Goal: Download file/media

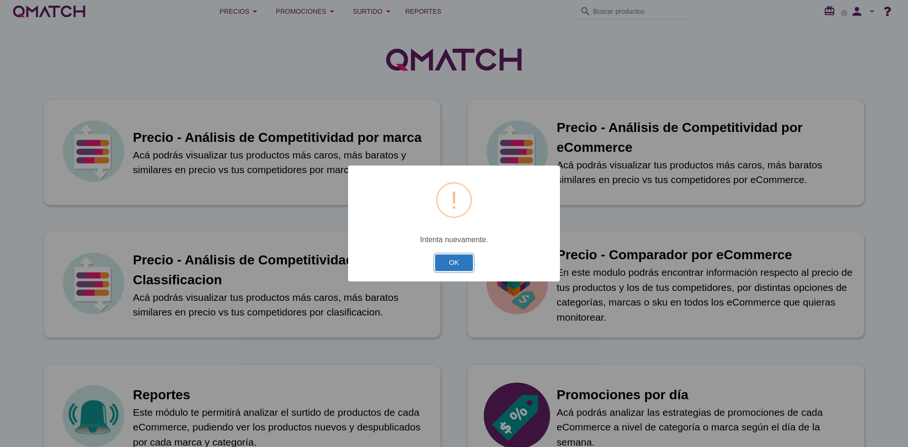
click at [452, 257] on button "OK" at bounding box center [454, 262] width 38 height 17
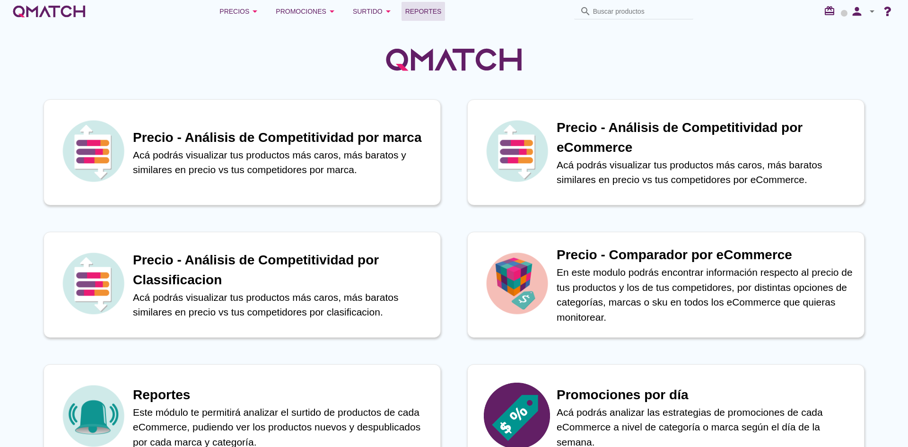
click at [415, 13] on span "Reportes" at bounding box center [423, 11] width 36 height 11
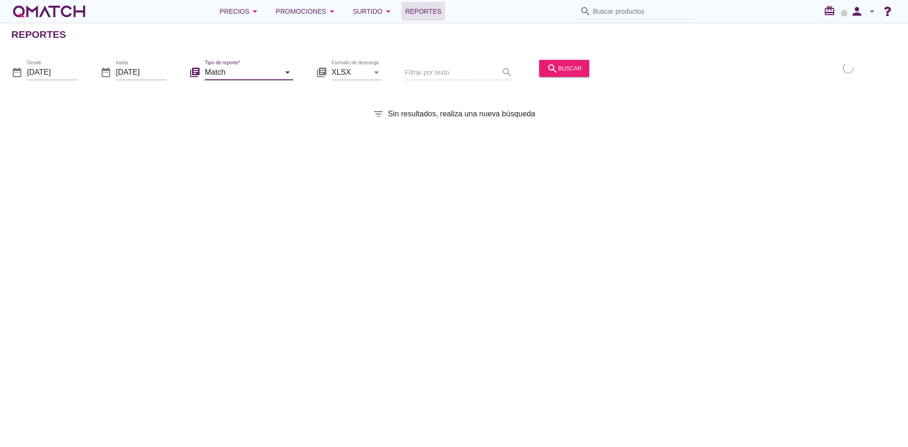
click at [272, 74] on input "Match" at bounding box center [242, 71] width 75 height 15
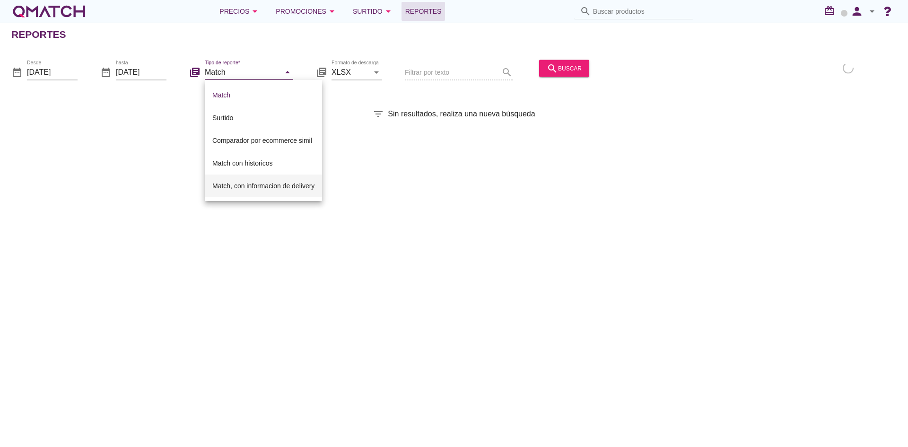
click at [241, 184] on div "Match, con informacion de delivery" at bounding box center [263, 185] width 102 height 11
type input "Match, con informacion de delivery"
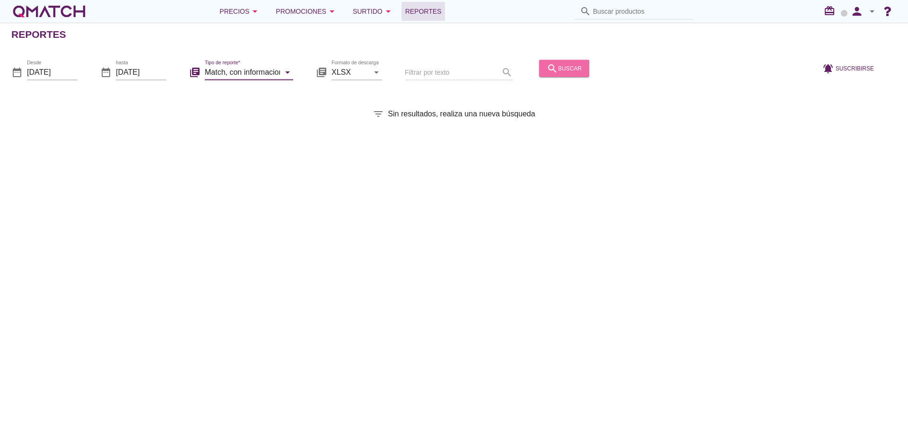
click at [554, 66] on icon "search" at bounding box center [552, 67] width 11 height 11
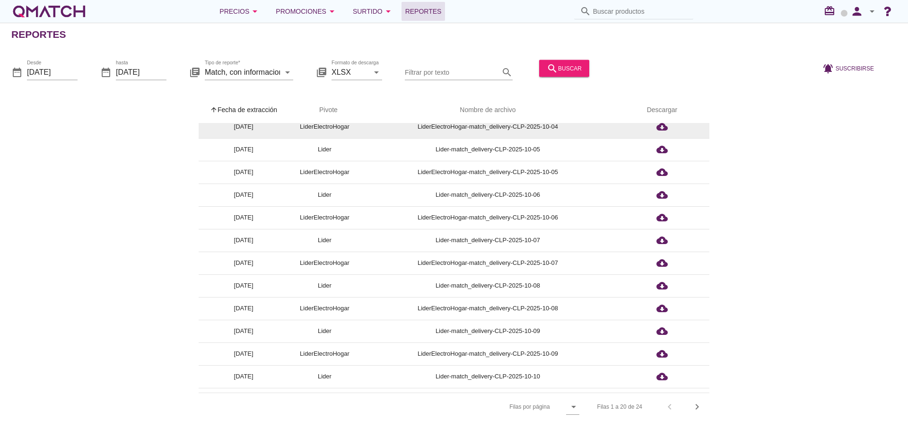
scroll to position [185, 0]
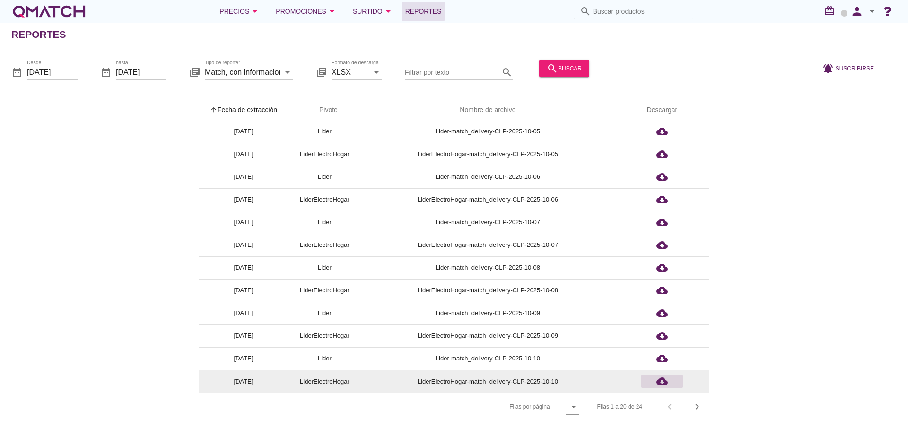
click at [662, 379] on icon "cloud_download" at bounding box center [661, 381] width 11 height 11
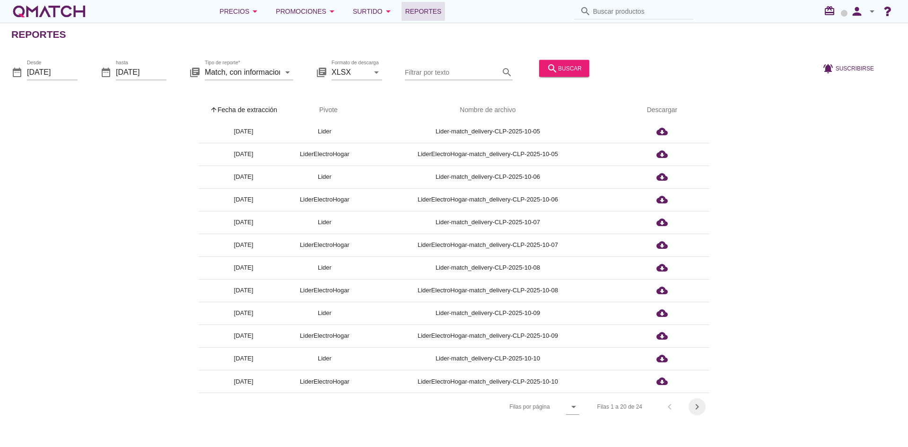
click at [689, 406] on div "chevron_right" at bounding box center [697, 406] width 17 height 11
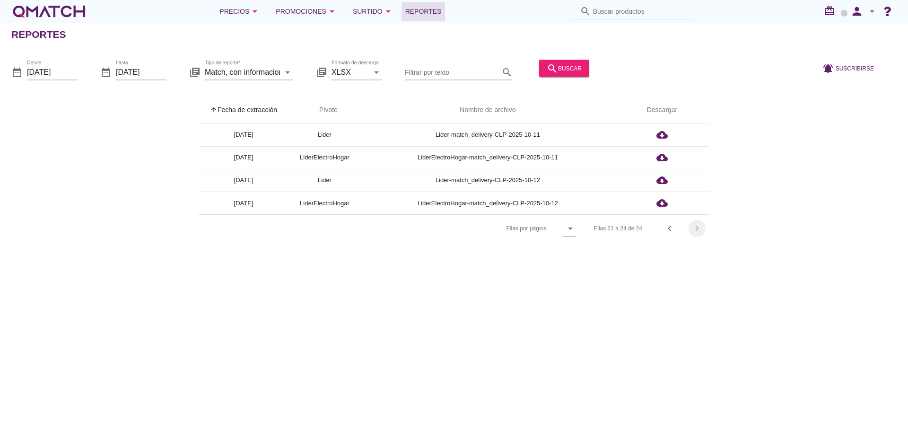
scroll to position [0, 0]
click at [701, 409] on div "Reportes date_range Desde [DATE] date_range hasta [DATE] library_books Tipo de …" at bounding box center [454, 235] width 908 height 424
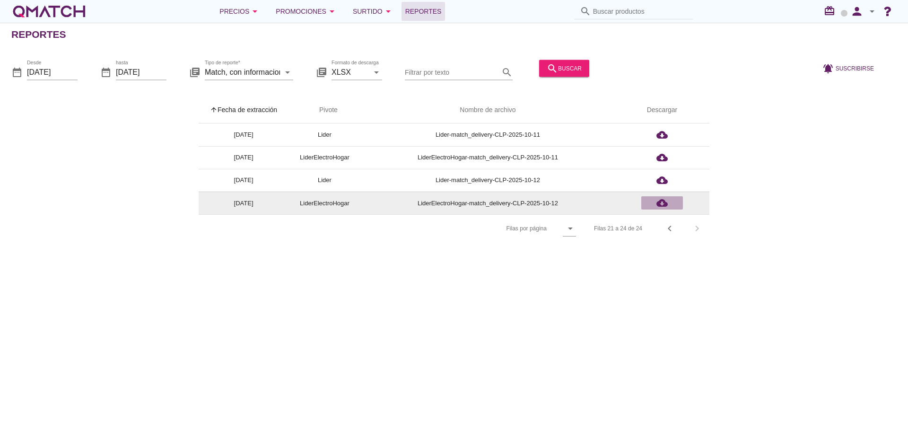
click at [664, 204] on icon "cloud_download" at bounding box center [661, 202] width 11 height 11
